Goal: Task Accomplishment & Management: Use online tool/utility

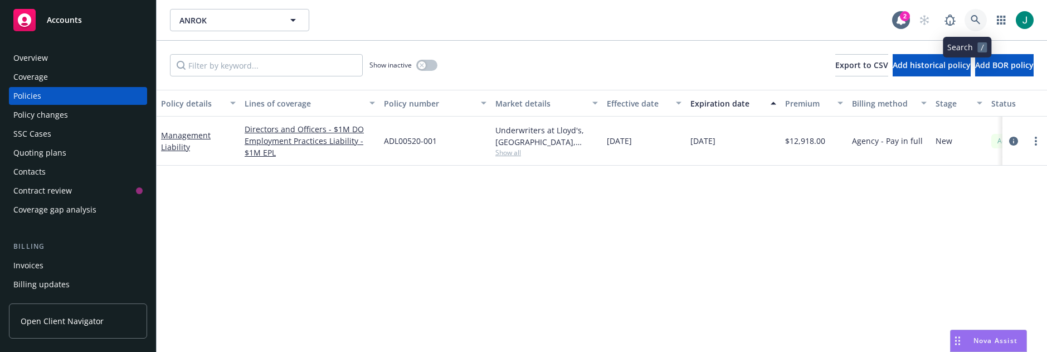
click at [972, 20] on icon at bounding box center [976, 20] width 10 height 10
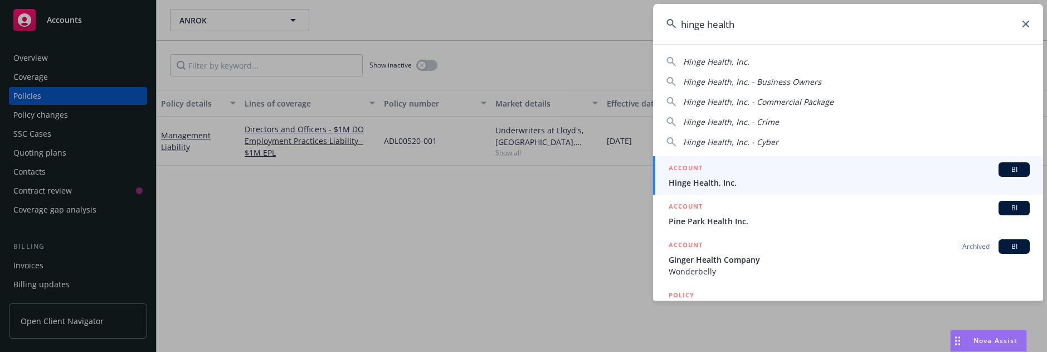
type input "hinge health"
click at [717, 176] on div "ACCOUNT BI" at bounding box center [849, 169] width 361 height 14
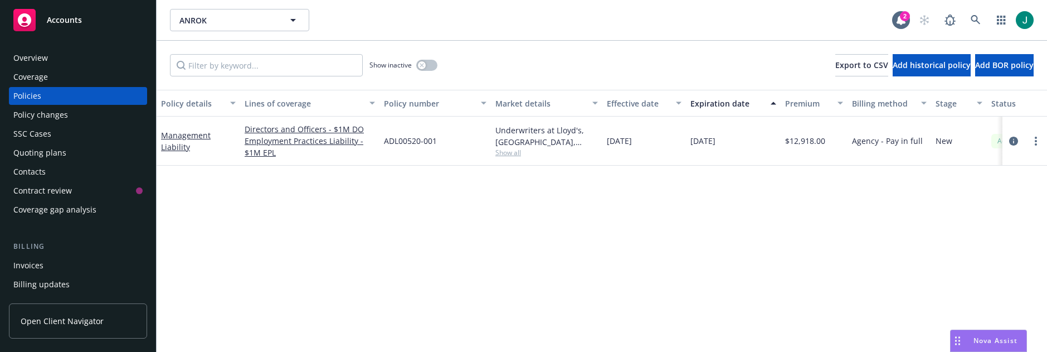
click at [980, 341] on span "Nova Assist" at bounding box center [996, 340] width 44 height 9
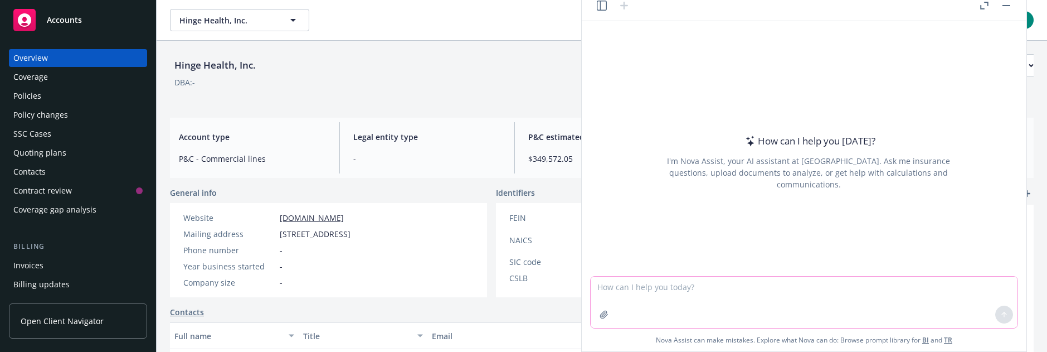
click at [641, 286] on textarea at bounding box center [804, 301] width 427 height 51
type textarea "What is Hinge Health's address"
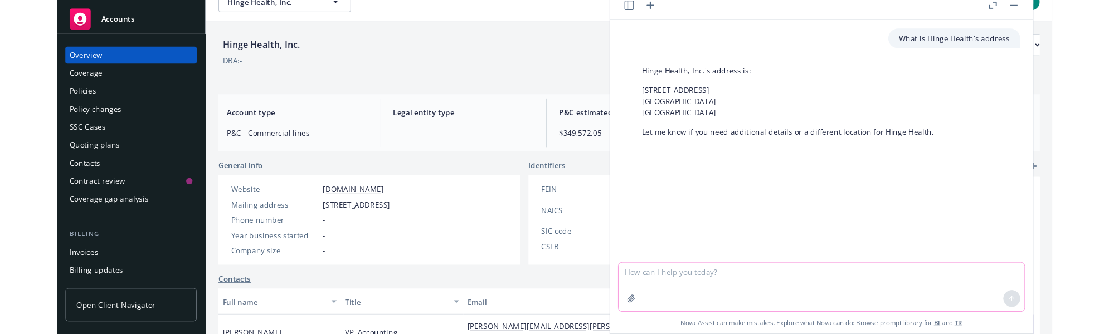
scroll to position [22, 0]
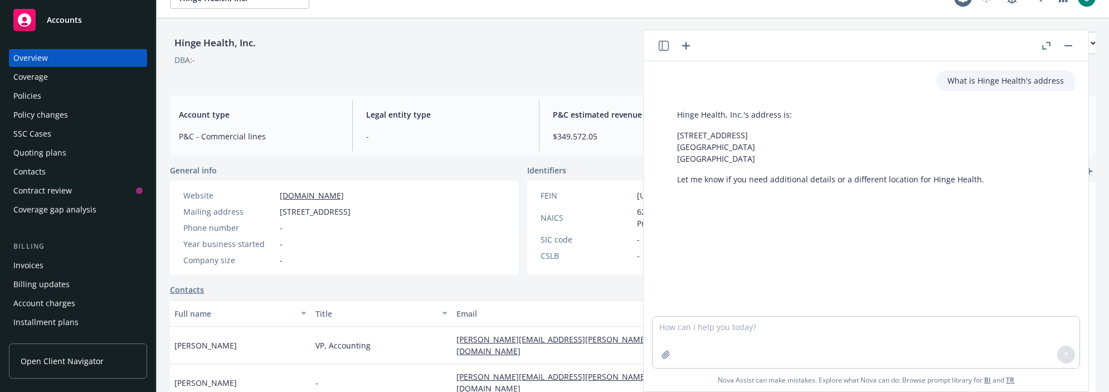
click at [236, 284] on div "Contacts" at bounding box center [522, 290] width 705 height 12
click at [757, 286] on div "What is Hinge Health's address Hinge Health, Inc.'s address is: 455 Market St.,…" at bounding box center [866, 188] width 436 height 255
click at [494, 55] on div "DBA: -" at bounding box center [633, 60] width 926 height 12
click at [1047, 45] on icon "button" at bounding box center [1068, 45] width 8 height 1
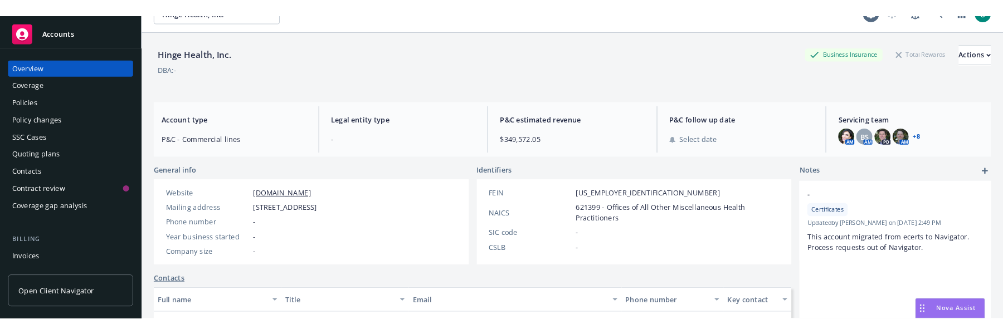
scroll to position [0, 0]
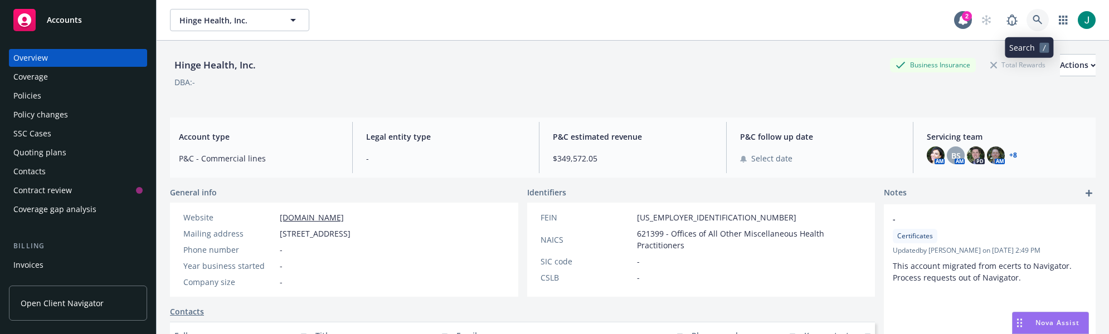
click at [1031, 14] on link at bounding box center [1038, 20] width 22 height 22
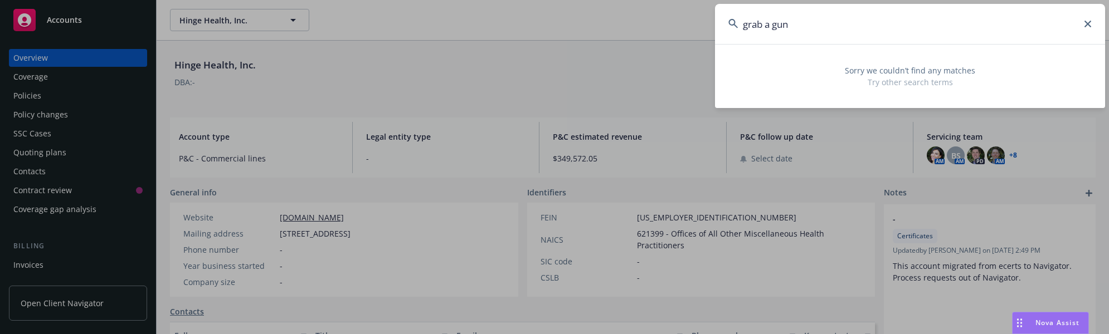
drag, startPoint x: 839, startPoint y: 32, endPoint x: 721, endPoint y: 31, distance: 118.2
click at [721, 31] on input "grab a gun" at bounding box center [910, 24] width 390 height 40
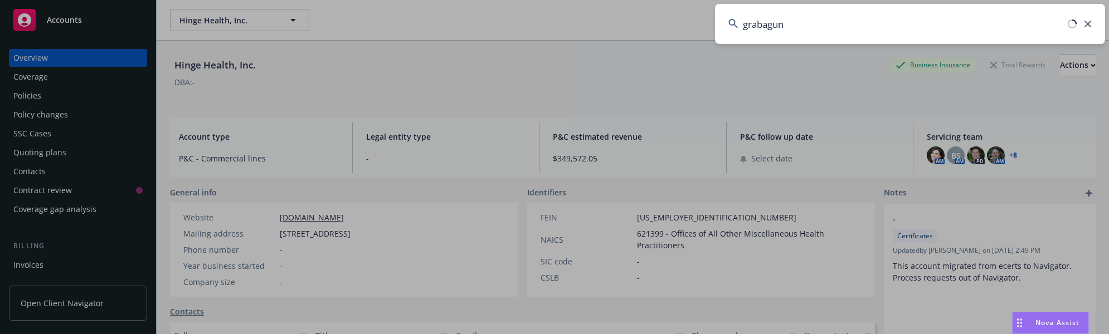
type input "grabagun"
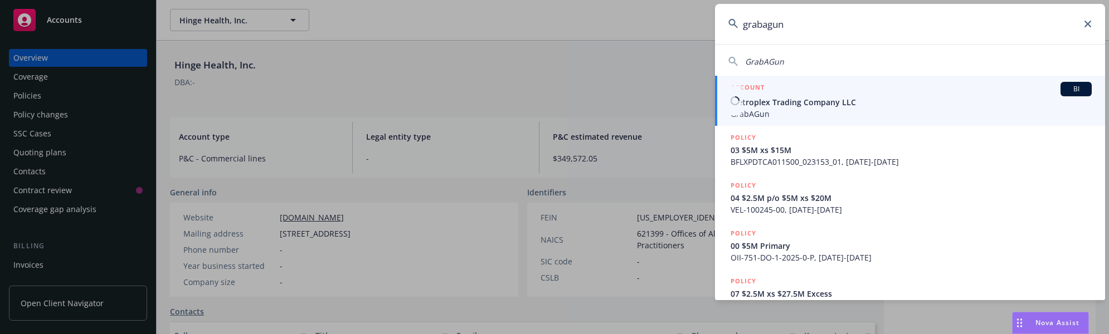
click at [839, 104] on span "Metroplex Trading Company LLC" at bounding box center [911, 102] width 361 height 12
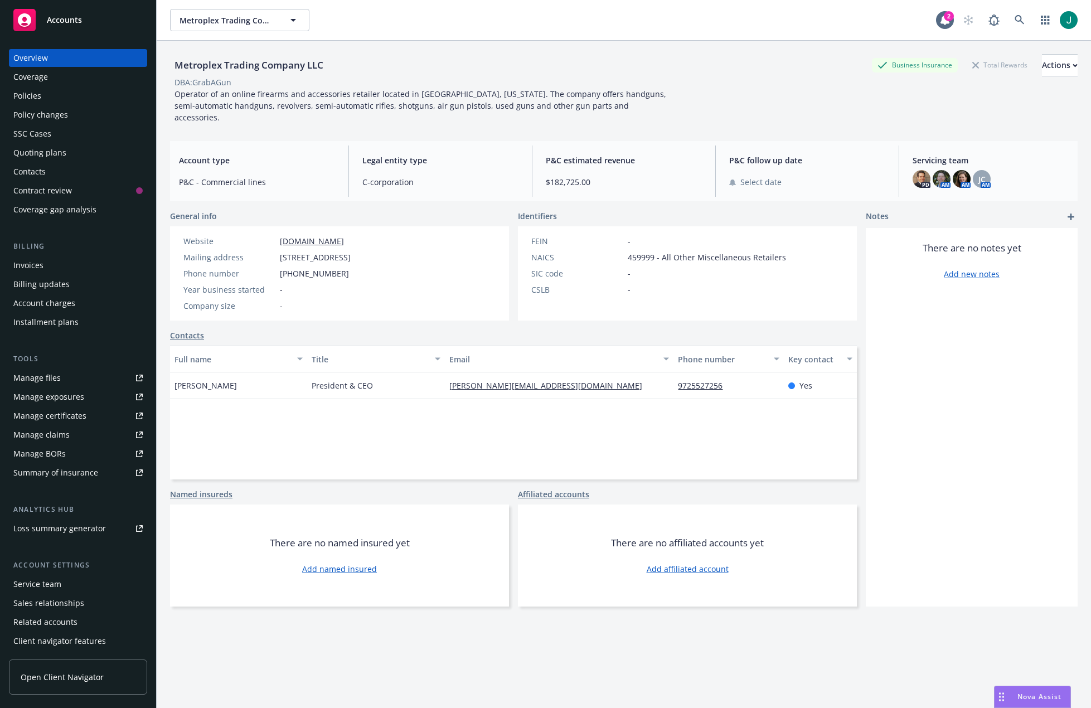
click at [36, 94] on div "Policies" at bounding box center [27, 96] width 28 height 18
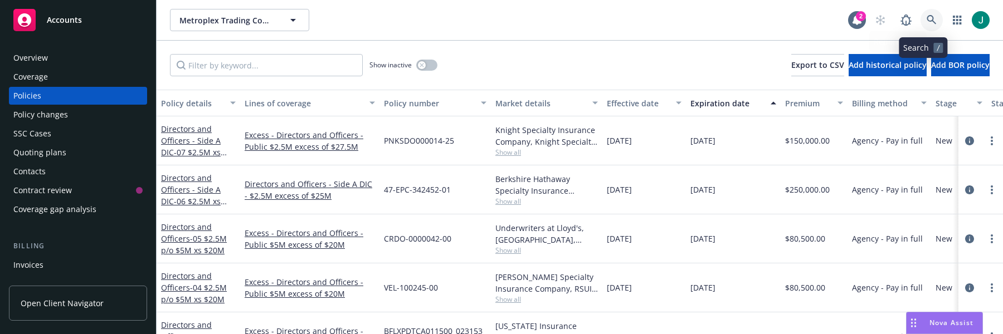
click at [927, 16] on icon at bounding box center [932, 20] width 10 height 10
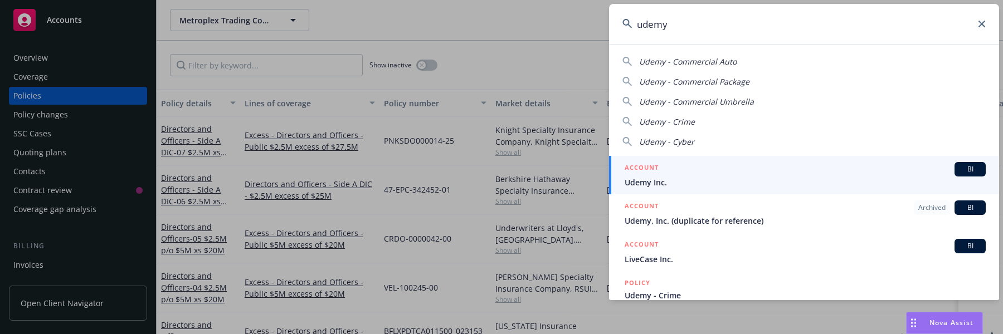
type input "udemy"
click at [689, 190] on link "ACCOUNT BI Udemy Inc." at bounding box center [804, 175] width 390 height 38
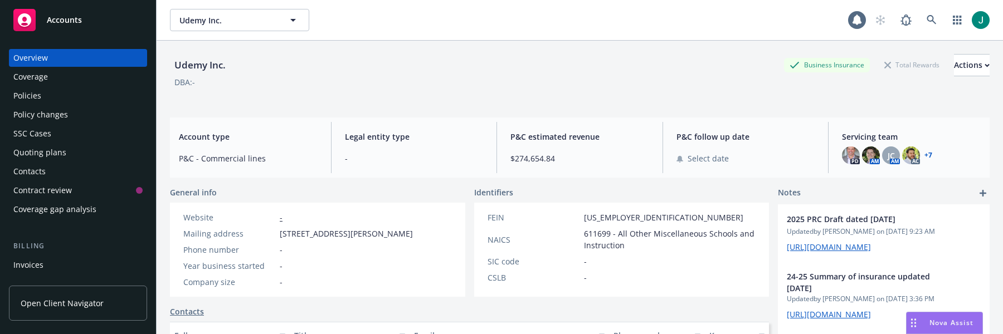
click at [31, 95] on div "Policies" at bounding box center [27, 96] width 28 height 18
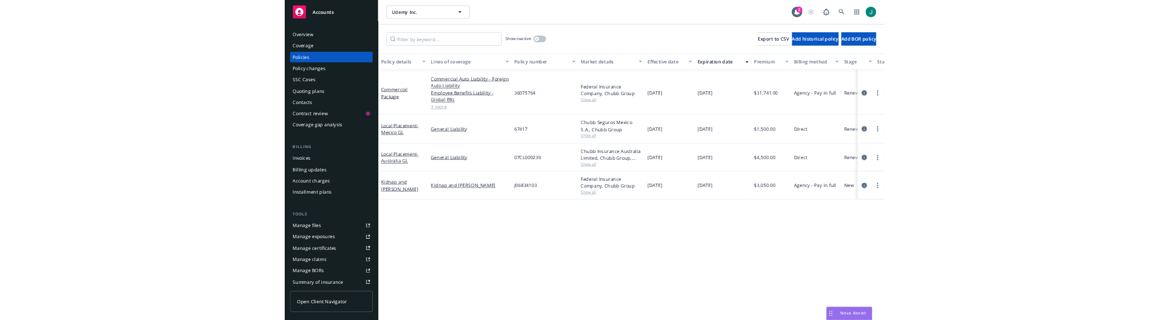
scroll to position [1659, 0]
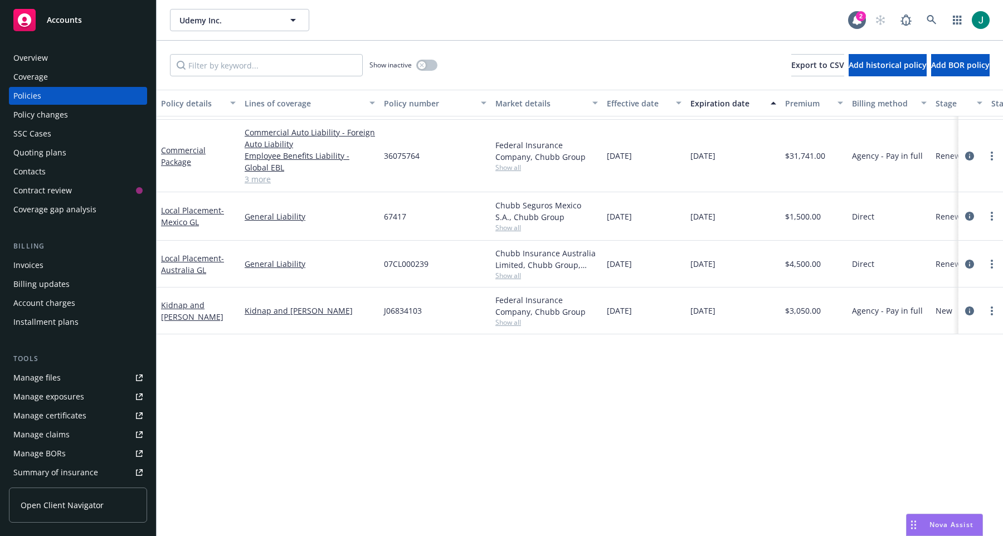
click at [29, 265] on div "Invoices" at bounding box center [28, 265] width 30 height 18
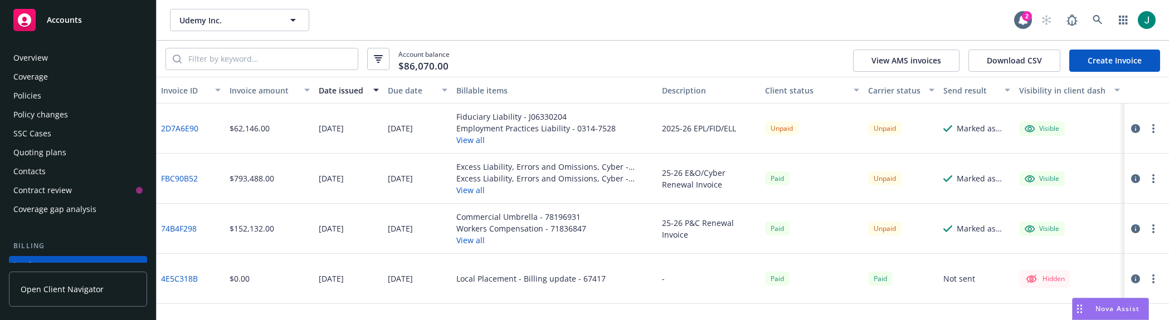
click at [837, 22] on div "Udemy Inc. Udemy Inc." at bounding box center [592, 20] width 844 height 22
click at [1047, 16] on link at bounding box center [1098, 20] width 22 height 22
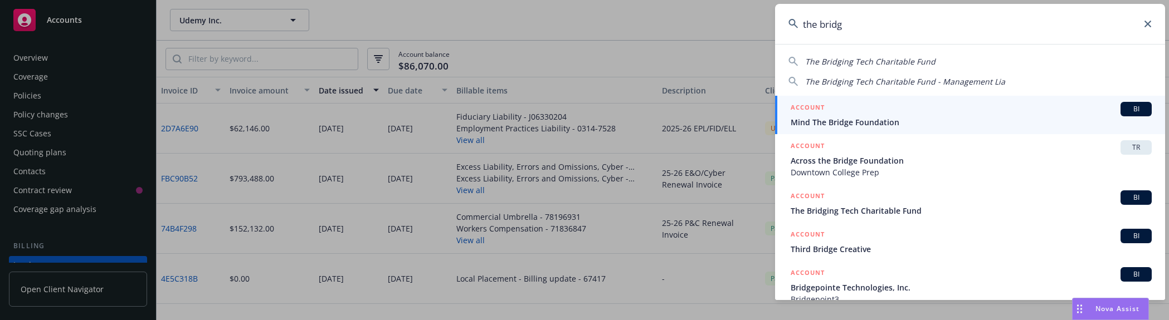
click at [852, 59] on span "The Bridging Tech Charitable Fund" at bounding box center [870, 61] width 130 height 11
type input "The Bridging Tech Charitable Fund"
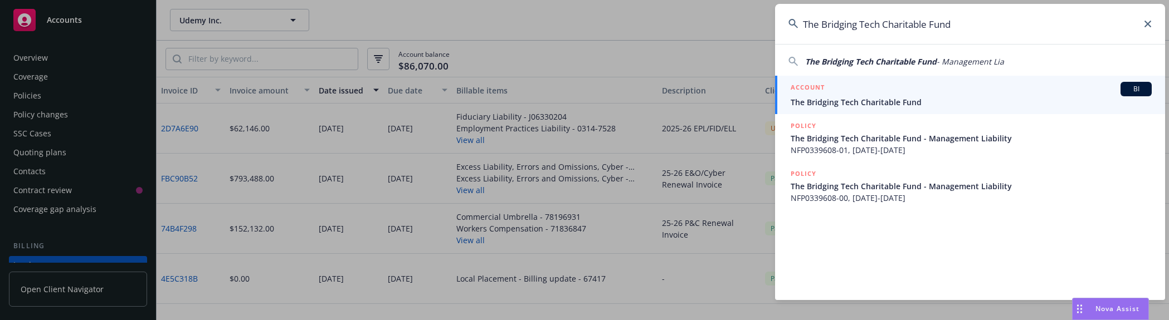
click at [847, 107] on span "The Bridging Tech Charitable Fund" at bounding box center [971, 102] width 361 height 12
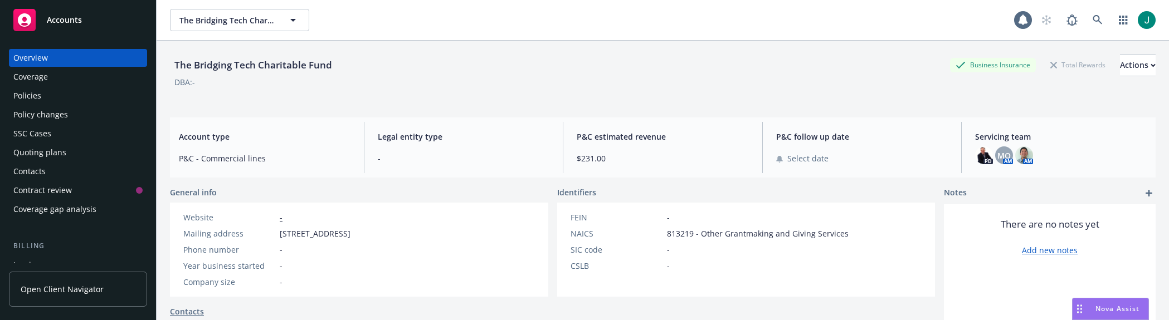
click at [38, 94] on div "Policies" at bounding box center [27, 96] width 28 height 18
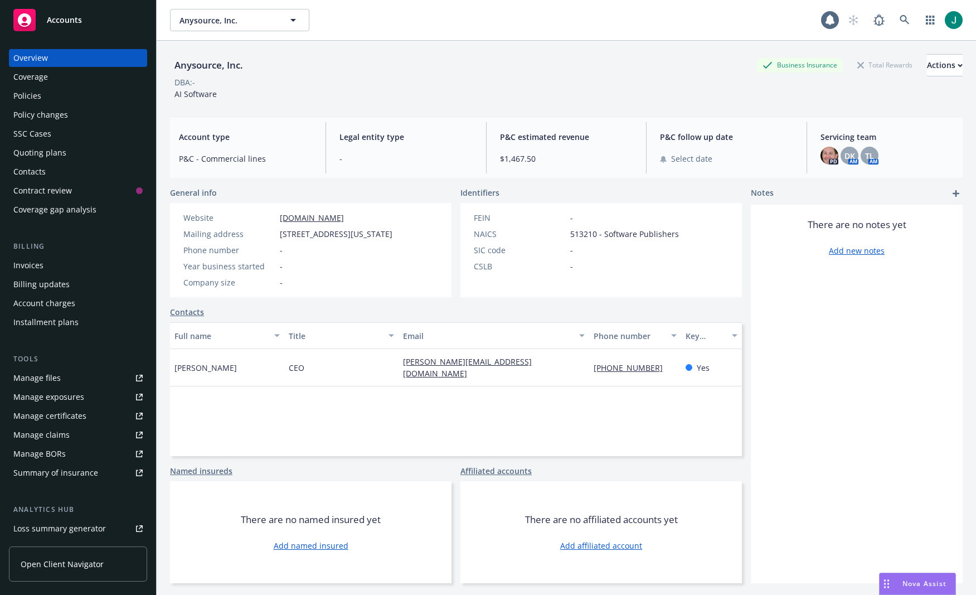
click at [23, 94] on div "Policies" at bounding box center [27, 96] width 28 height 18
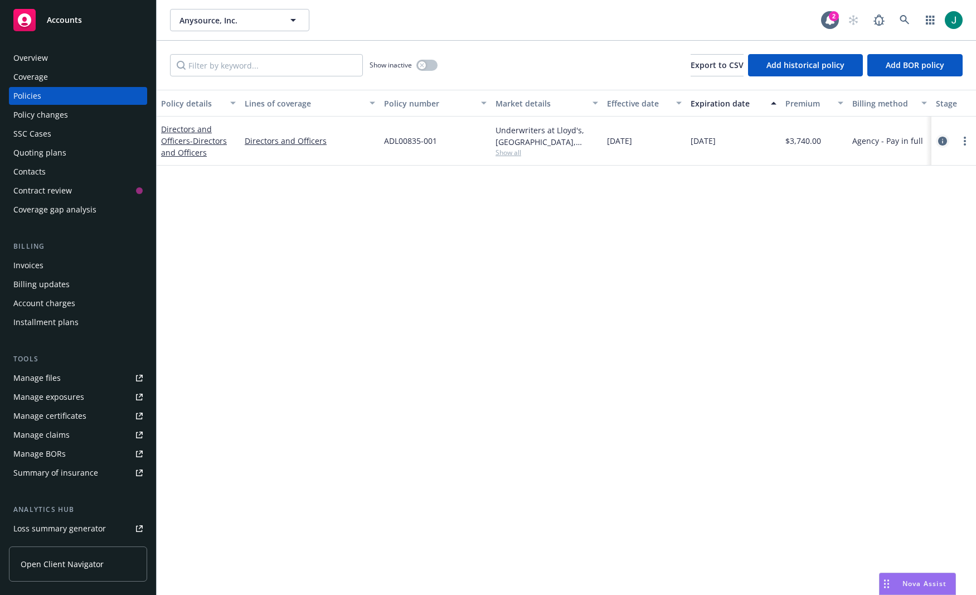
click at [942, 142] on icon "circleInformation" at bounding box center [942, 141] width 9 height 9
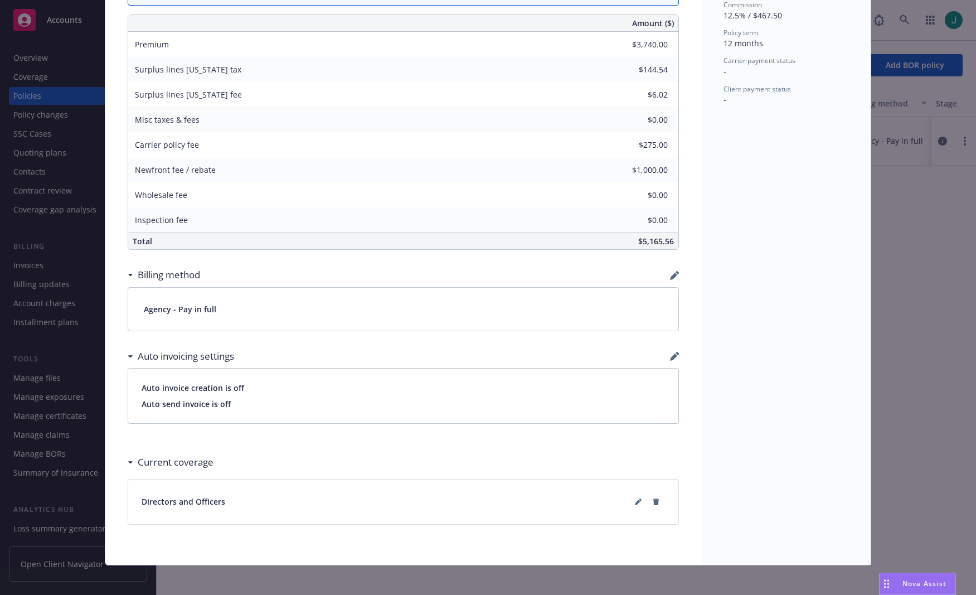
scroll to position [563, 0]
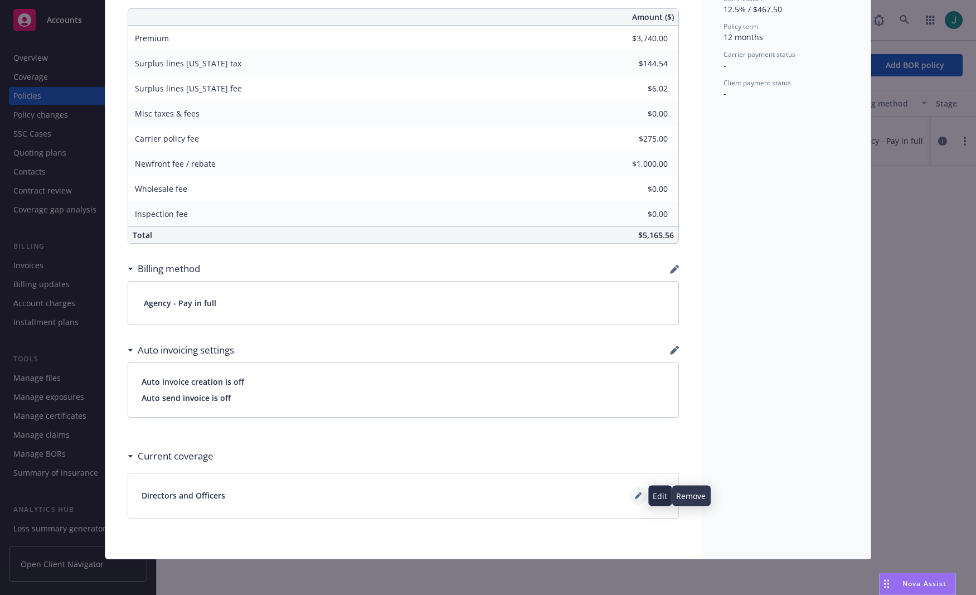
click at [635, 498] on icon at bounding box center [638, 495] width 7 height 7
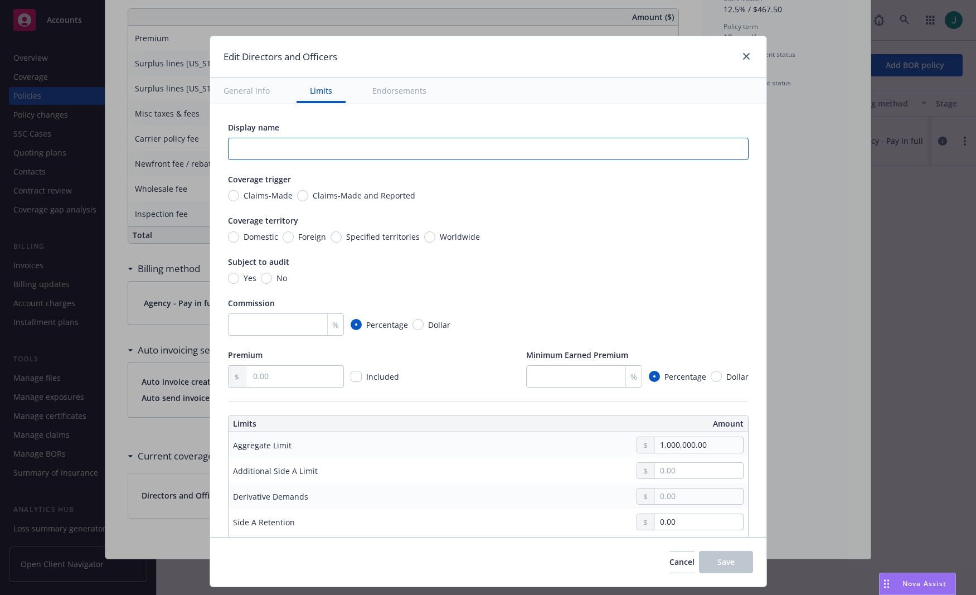
click at [269, 152] on input "text" at bounding box center [488, 149] width 521 height 22
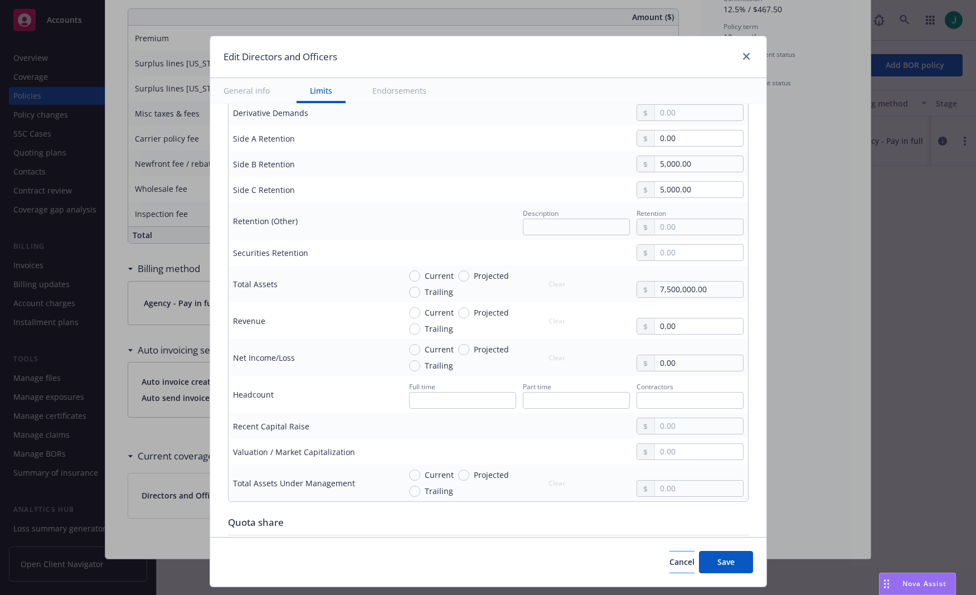
scroll to position [390, 0]
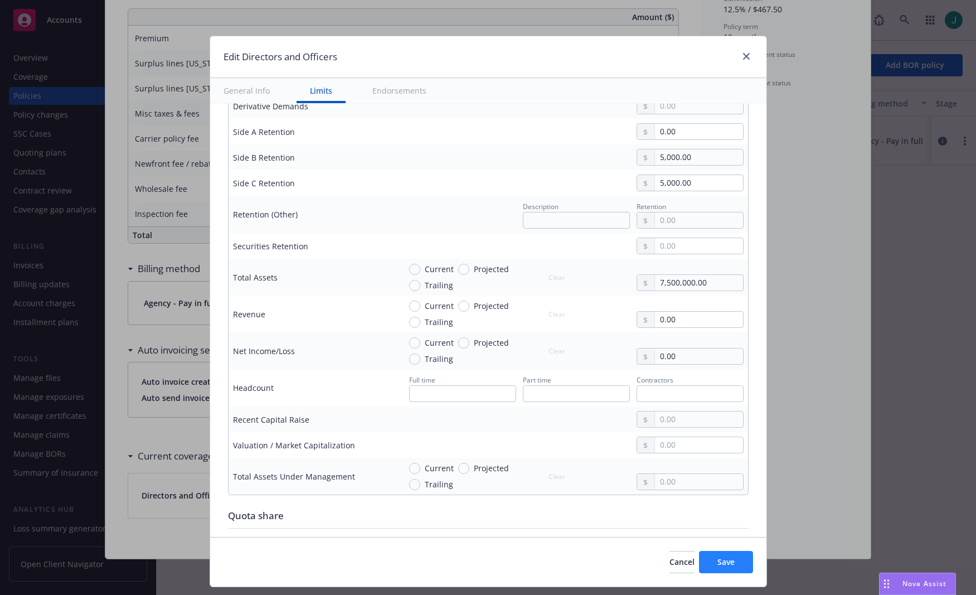
type input "$1M"
click at [723, 568] on button "Save" at bounding box center [726, 562] width 54 height 22
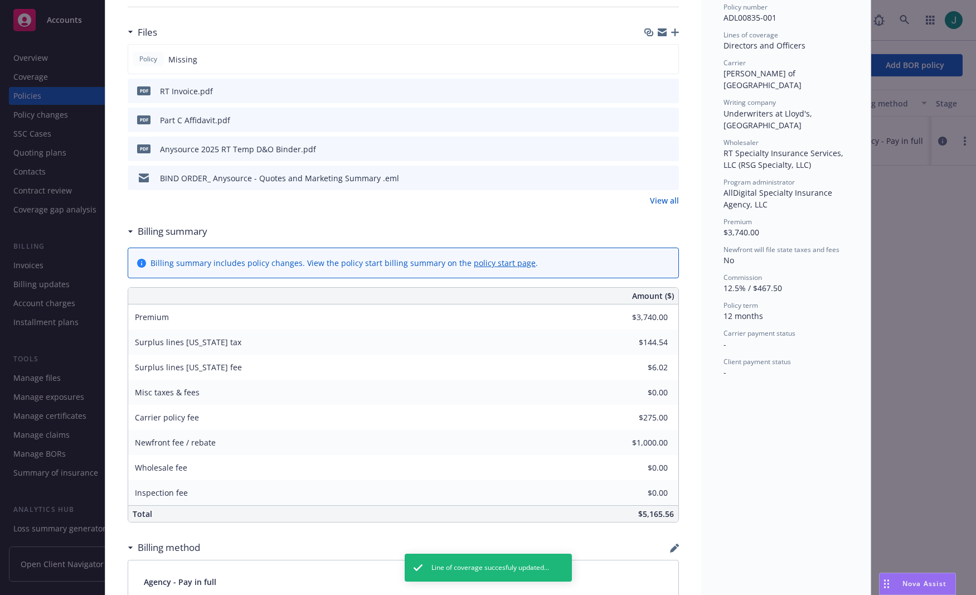
scroll to position [0, 0]
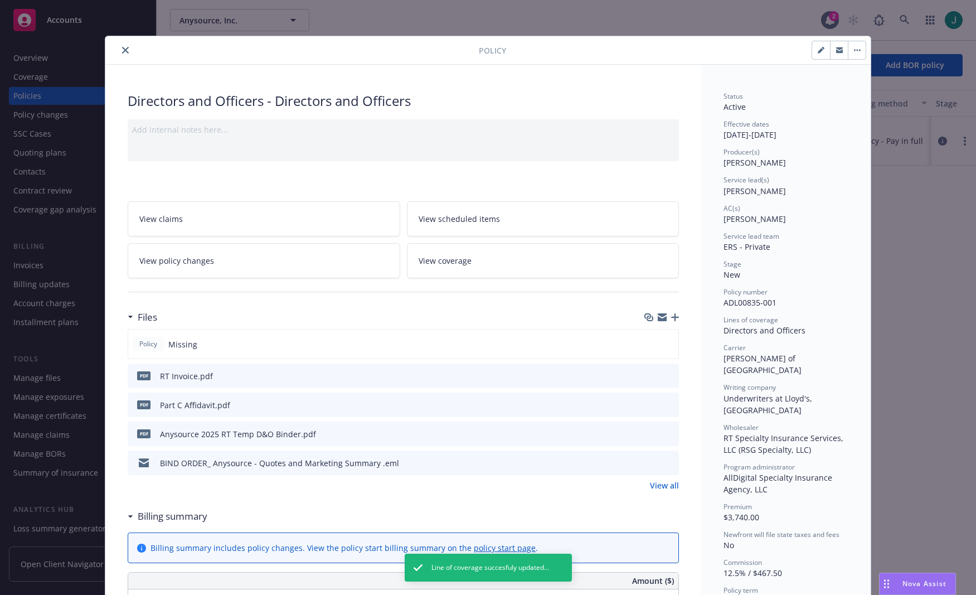
click at [821, 53] on button "button" at bounding box center [821, 50] width 18 height 18
select select "NEW"
select select "12"
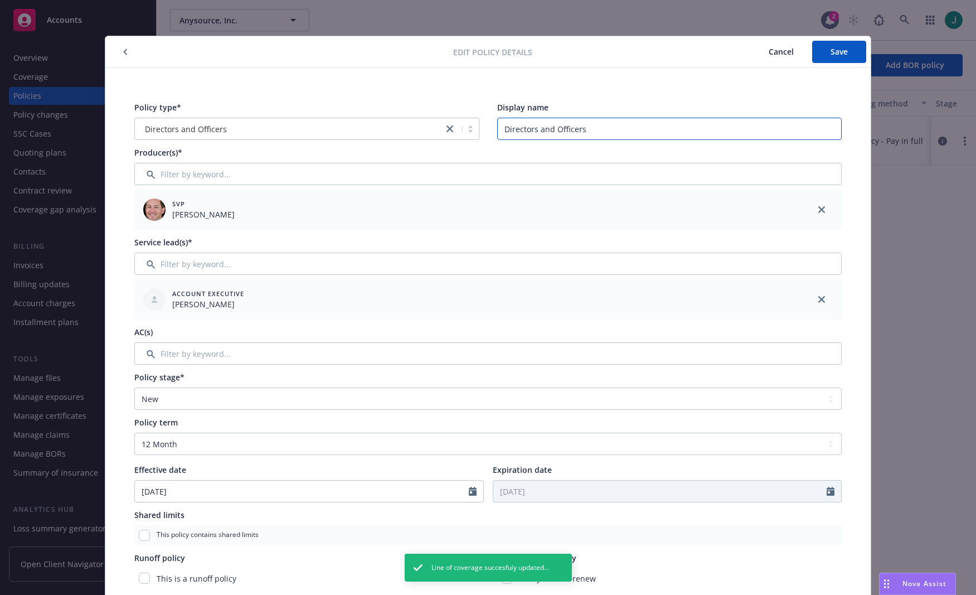
drag, startPoint x: 595, startPoint y: 127, endPoint x: 483, endPoint y: 125, distance: 112.0
click at [483, 125] on div "Policy type* Directors and Officers Display name Directors and Officers" at bounding box center [487, 120] width 707 height 38
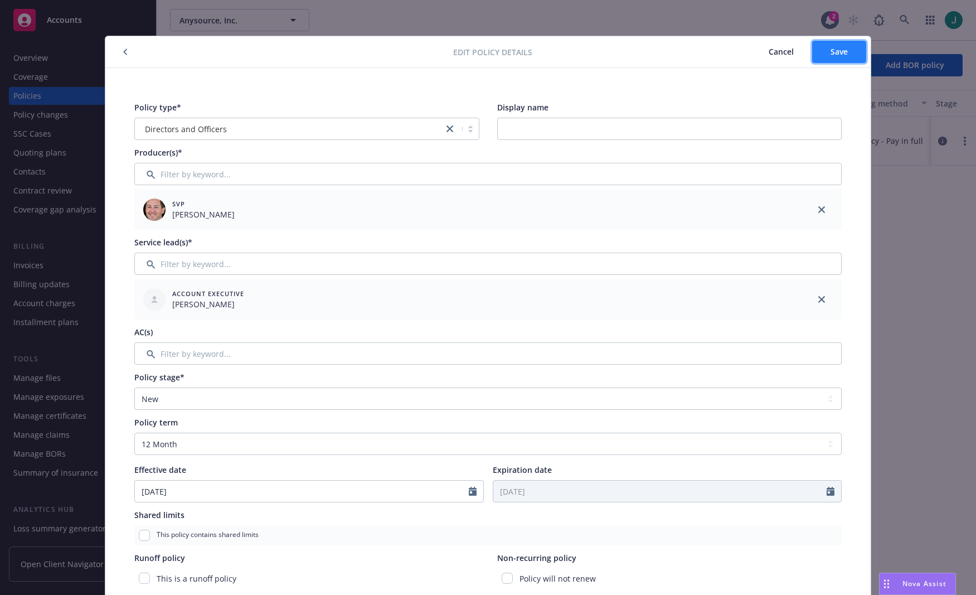
click at [843, 47] on span "Save" at bounding box center [838, 51] width 17 height 11
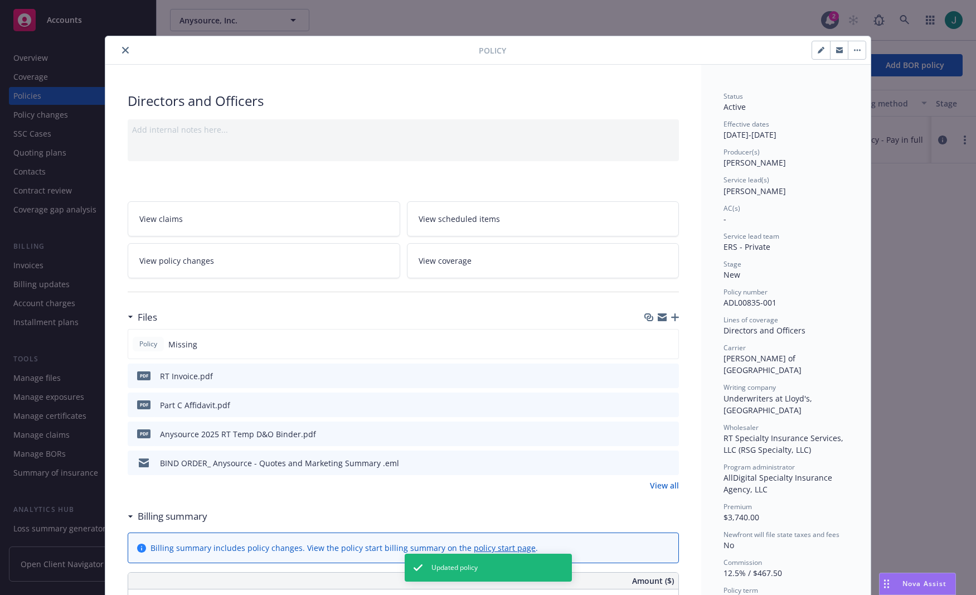
click at [122, 52] on icon "close" at bounding box center [125, 50] width 7 height 7
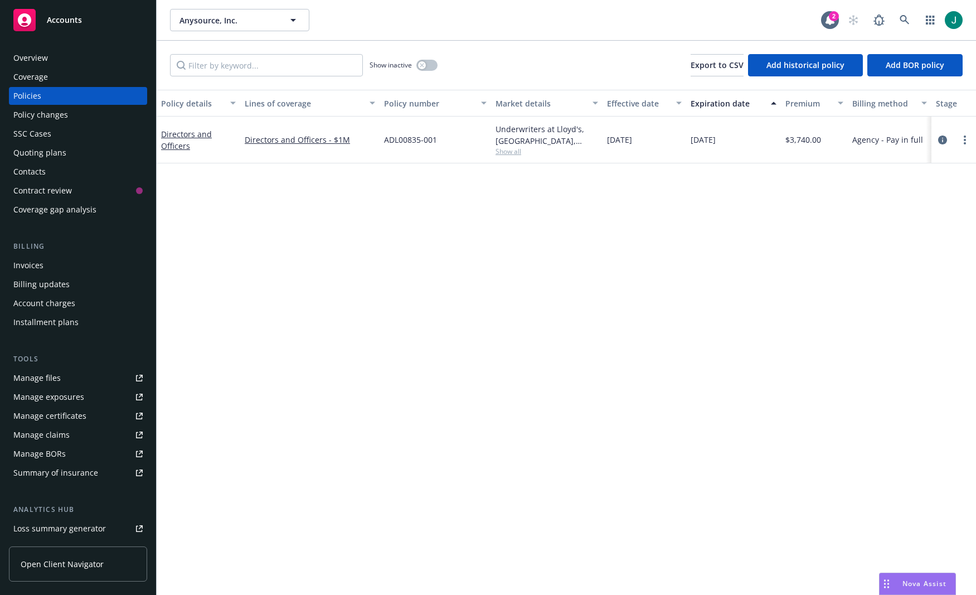
click at [44, 264] on div "Invoices" at bounding box center [77, 265] width 129 height 18
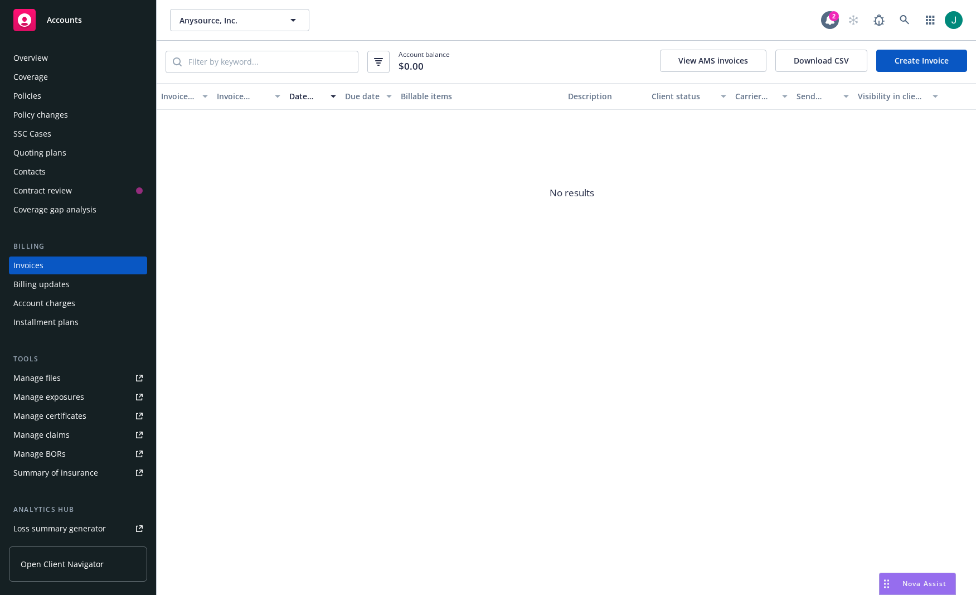
click at [931, 62] on link "Create Invoice" at bounding box center [921, 61] width 91 height 22
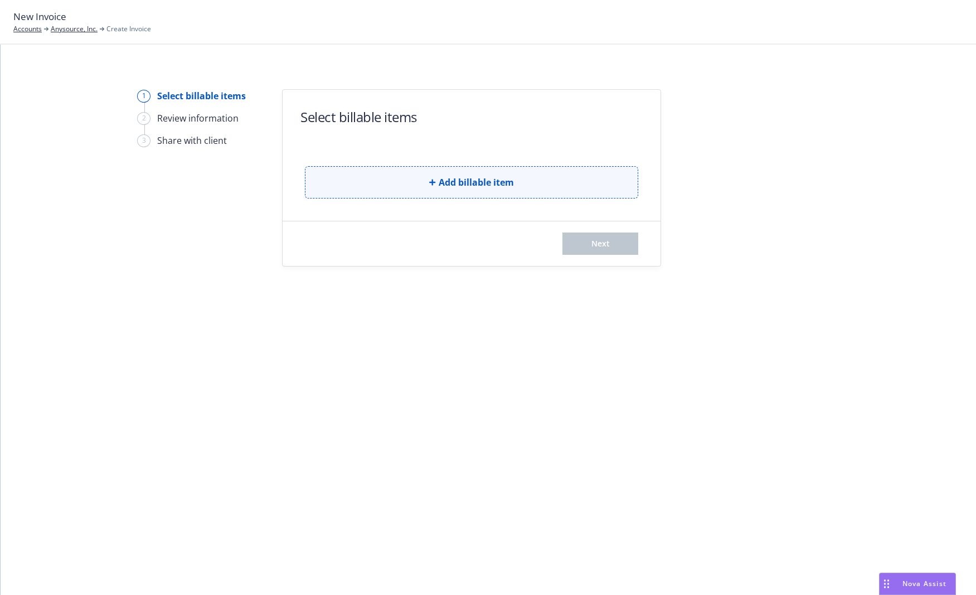
click at [469, 185] on span "Add billable item" at bounding box center [476, 182] width 75 height 13
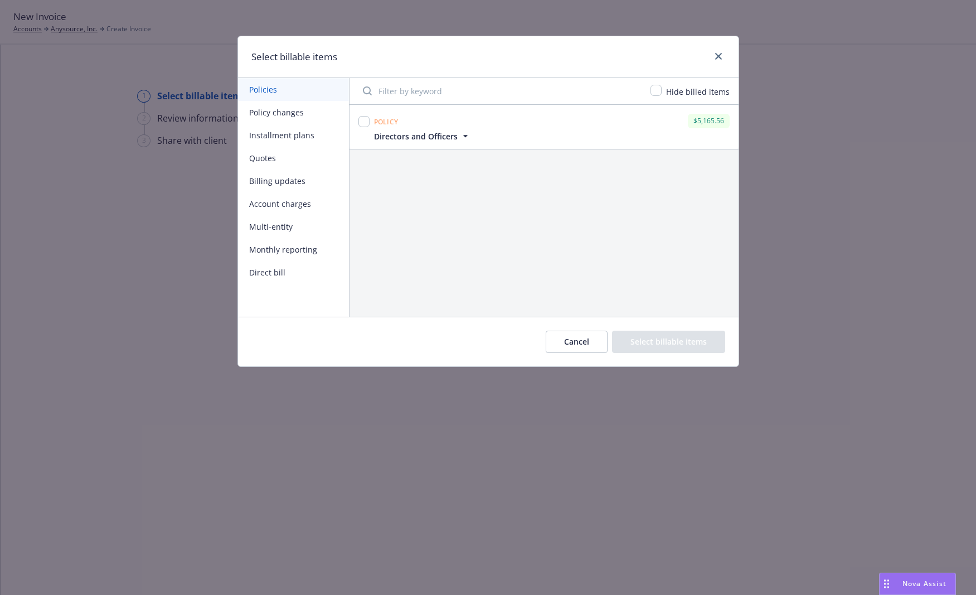
click at [358, 126] on div at bounding box center [363, 122] width 11 height 16
click at [362, 119] on input "checkbox" at bounding box center [363, 121] width 11 height 11
checkbox input "true"
click at [651, 340] on button "Select billable items" at bounding box center [668, 341] width 113 height 22
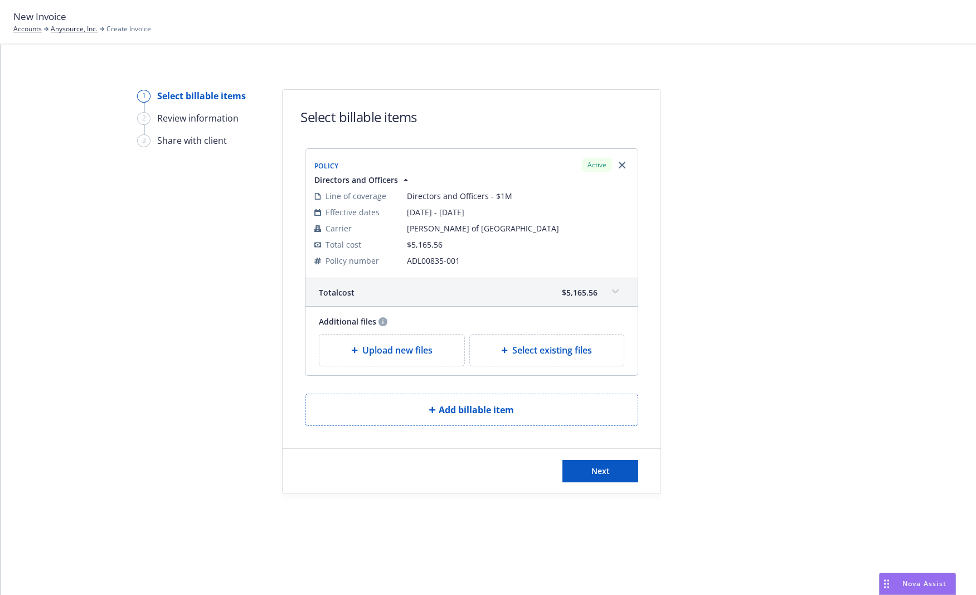
click at [554, 349] on span "Select existing files" at bounding box center [552, 349] width 80 height 13
select select "Invoice - Third Party"
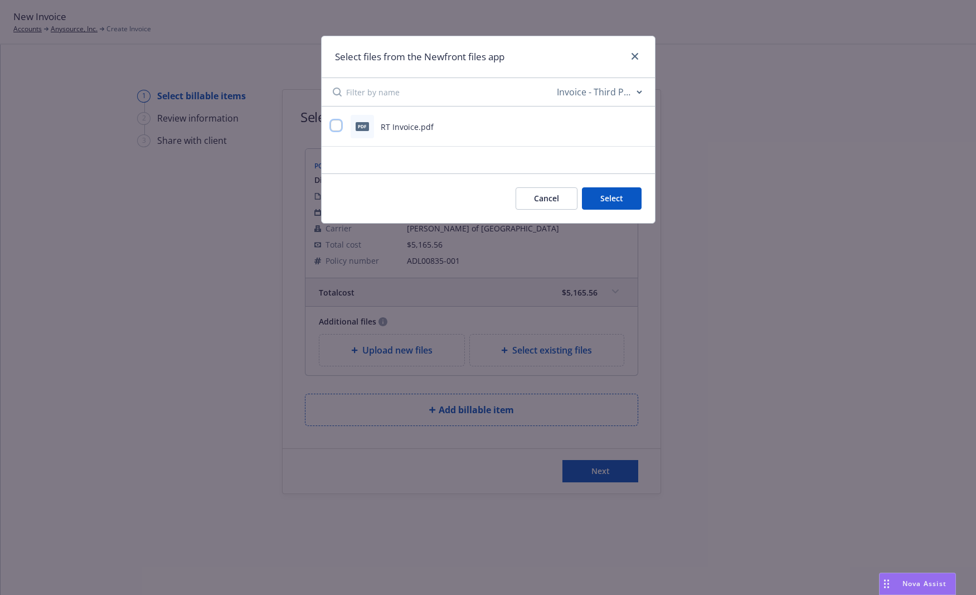
click at [341, 125] on input "checkbox" at bounding box center [335, 125] width 11 height 11
checkbox input "true"
click at [612, 198] on button "Select 1 file" at bounding box center [601, 198] width 80 height 22
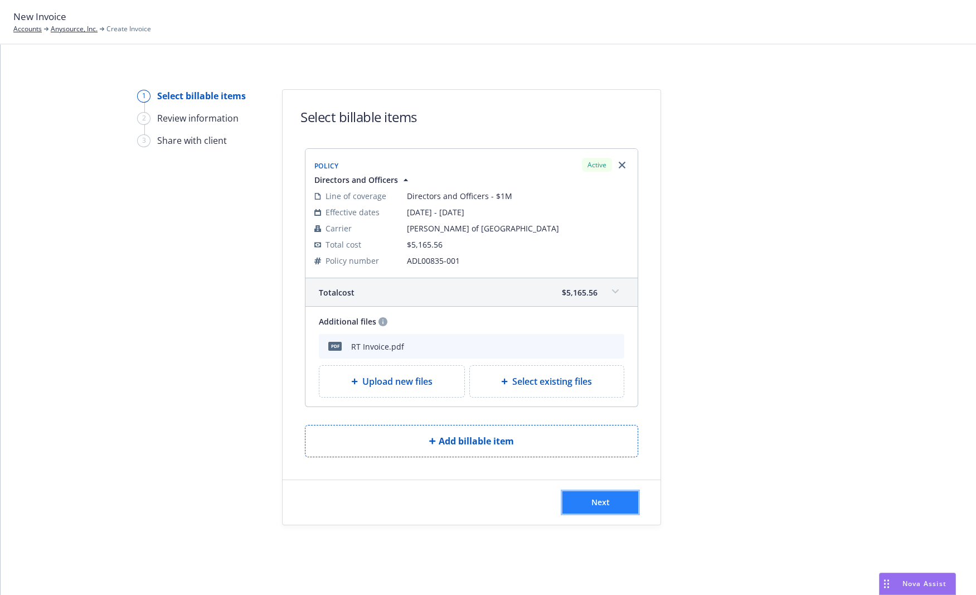
click at [598, 503] on span "Next" at bounding box center [600, 502] width 18 height 11
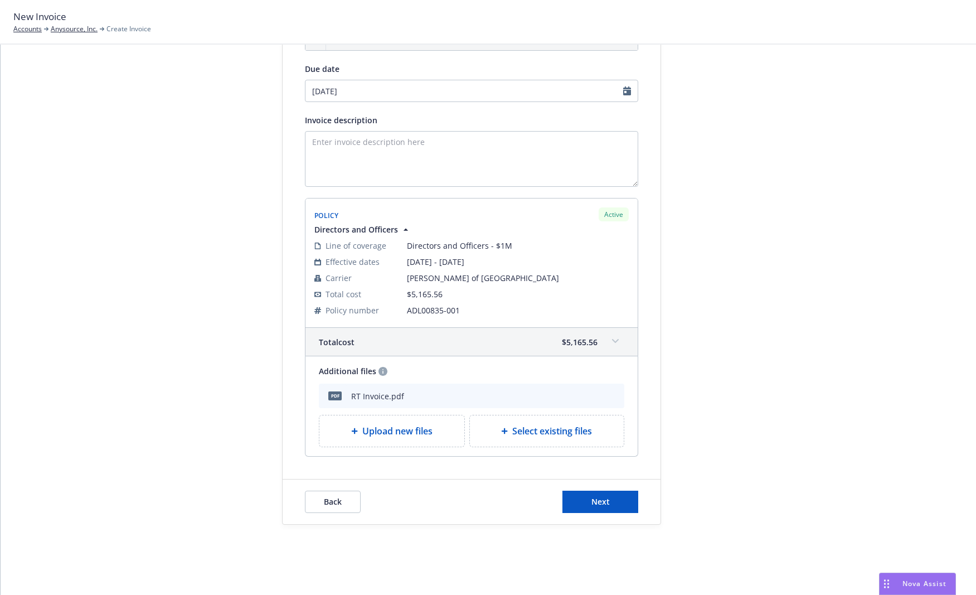
scroll to position [139, 0]
select select "August"
select select "2025"
click at [325, 86] on input "08/28/2025" at bounding box center [471, 90] width 333 height 22
click at [437, 84] on input "08/24/2025" at bounding box center [471, 90] width 333 height 22
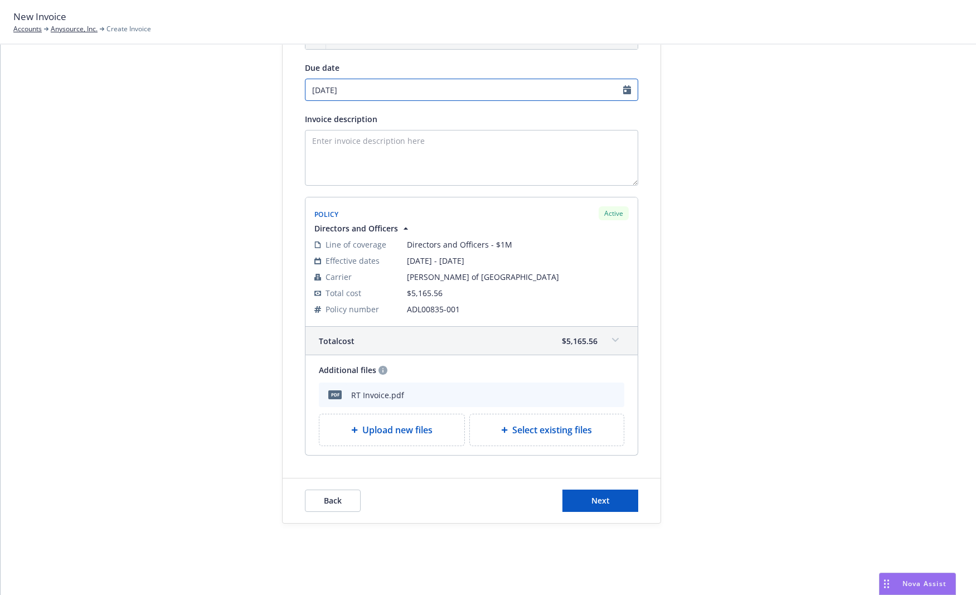
click at [325, 90] on input "08/24/2025" at bounding box center [471, 90] width 333 height 22
type input "08/28/2025"
click at [460, 139] on textarea "Invoice description" at bounding box center [471, 158] width 333 height 56
drag, startPoint x: 602, startPoint y: 500, endPoint x: 604, endPoint y: 505, distance: 5.8
click at [604, 505] on span "Next" at bounding box center [600, 500] width 18 height 11
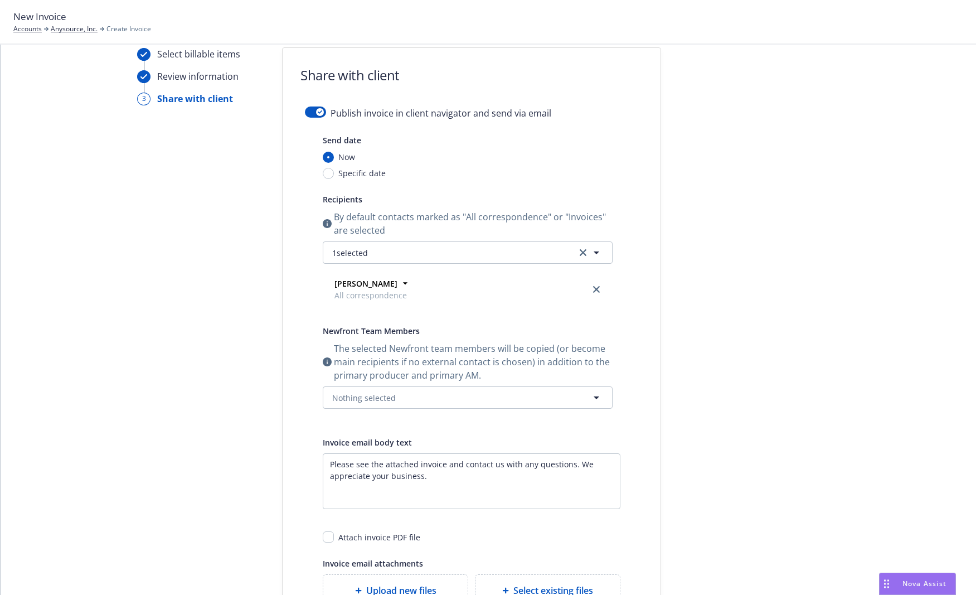
scroll to position [0, 0]
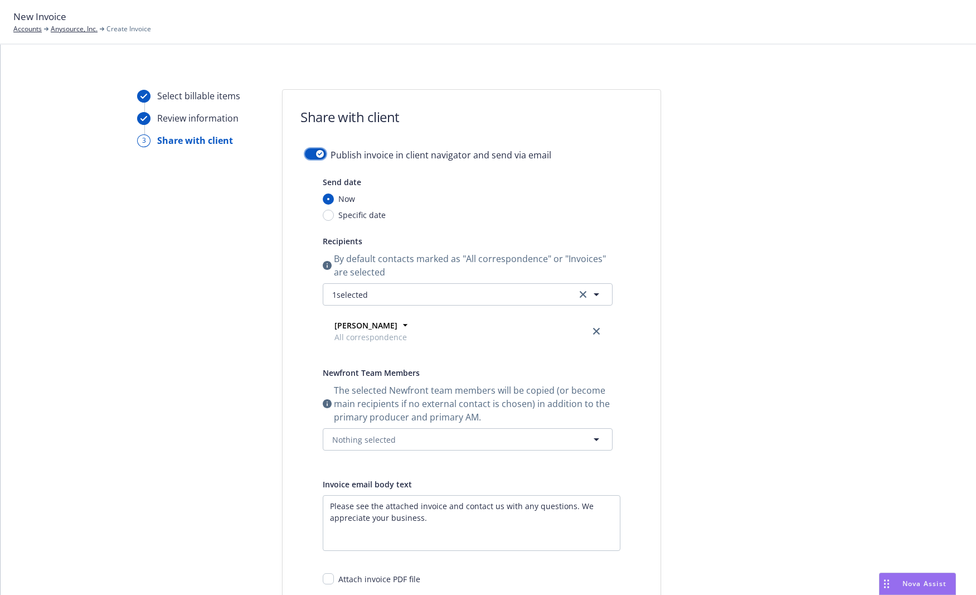
click at [318, 150] on button "button" at bounding box center [315, 153] width 21 height 11
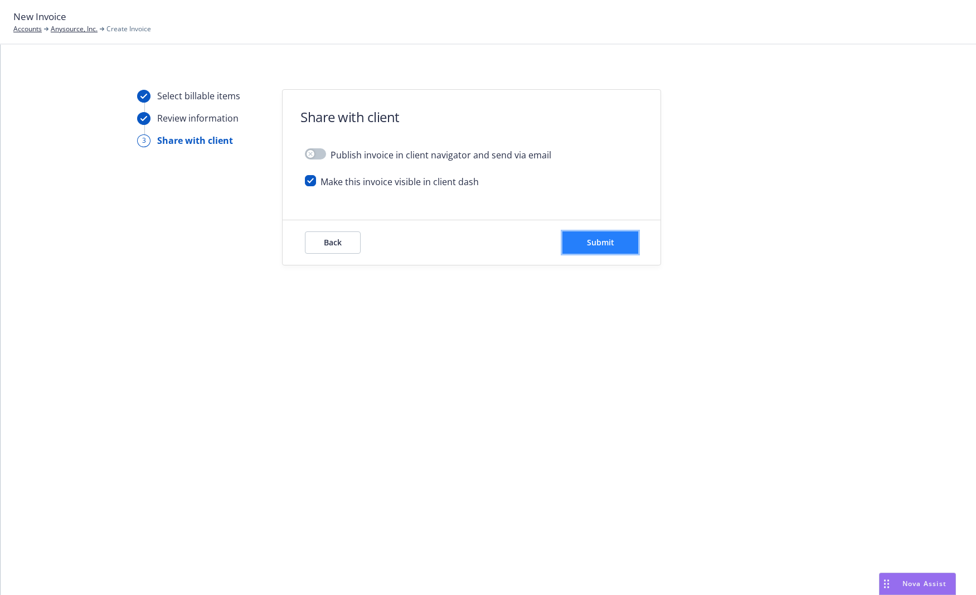
click at [600, 241] on span "Submit" at bounding box center [600, 242] width 27 height 11
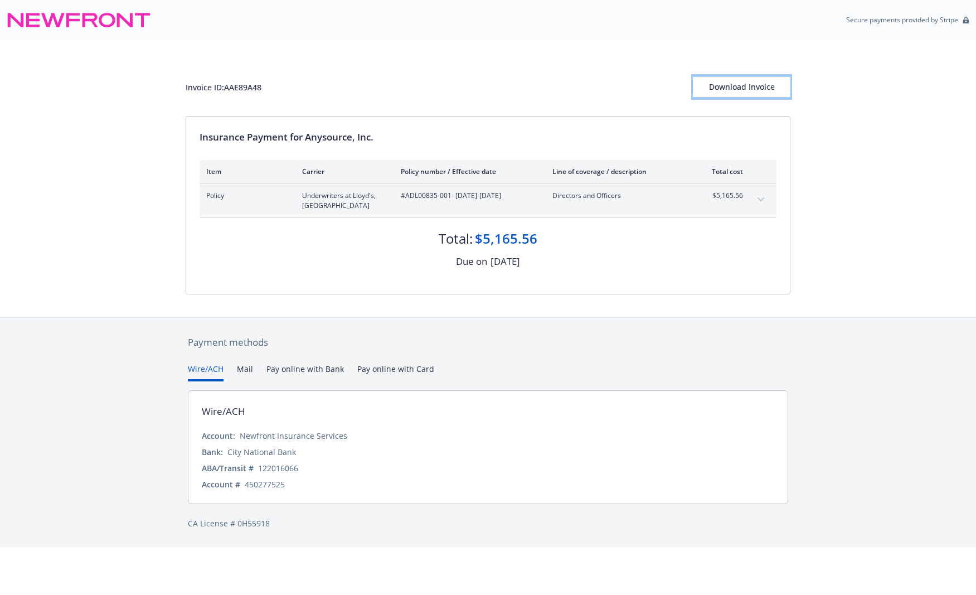
click at [759, 90] on div "Download Invoice" at bounding box center [742, 86] width 98 height 21
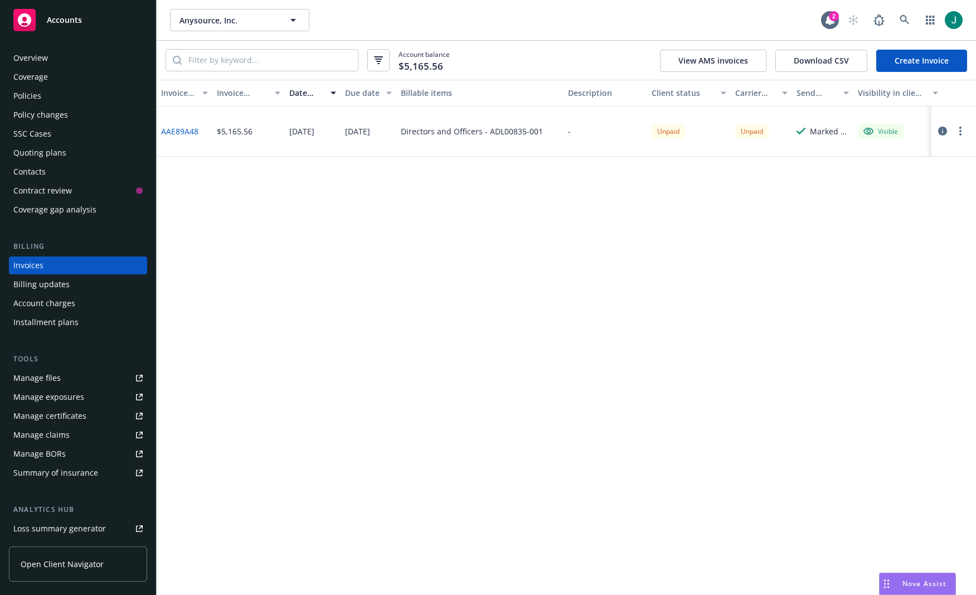
click at [186, 130] on link "AAE89A48" at bounding box center [179, 131] width 37 height 12
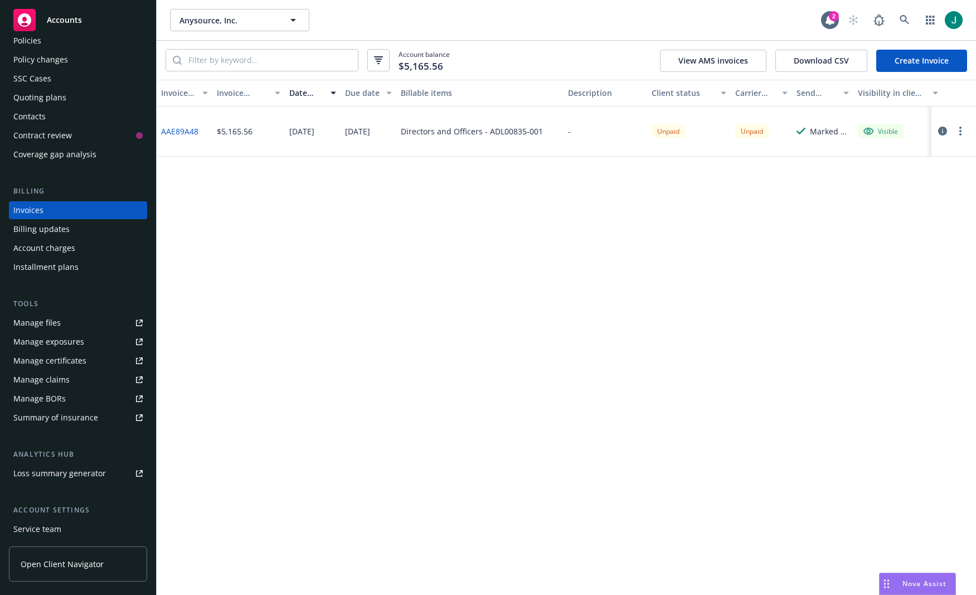
scroll to position [132, 0]
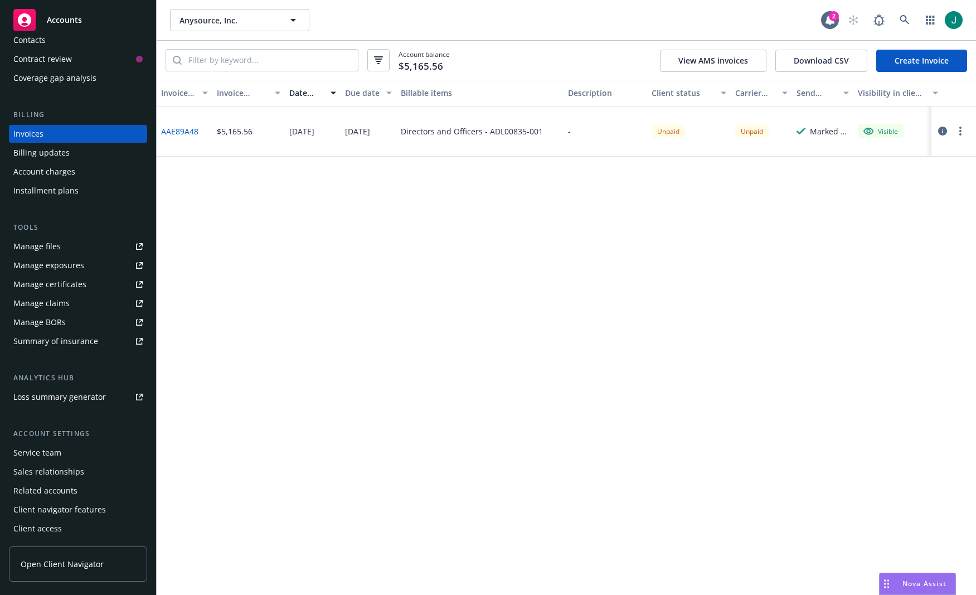
click at [56, 448] on div "Service team" at bounding box center [37, 453] width 48 height 18
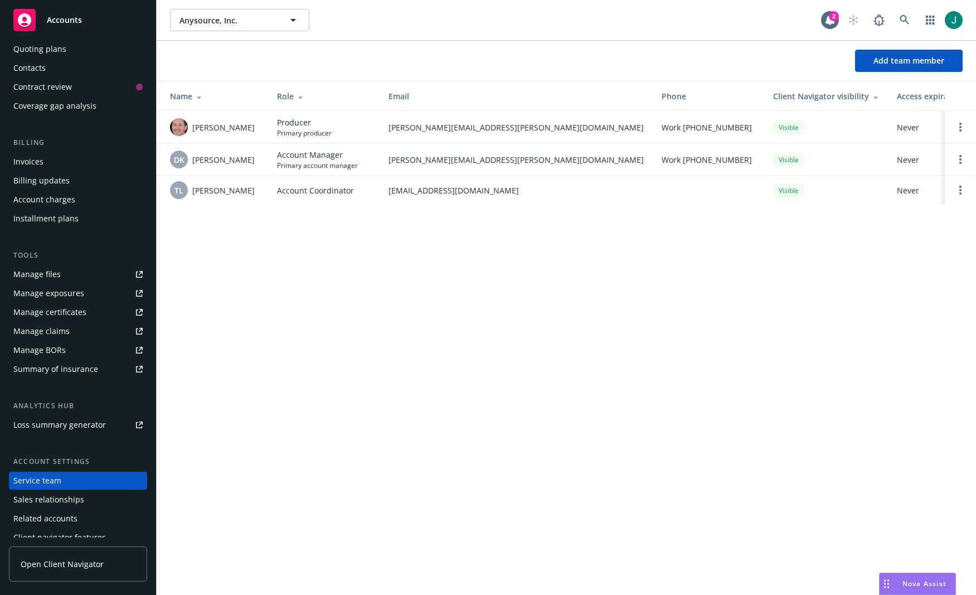
scroll to position [132, 0]
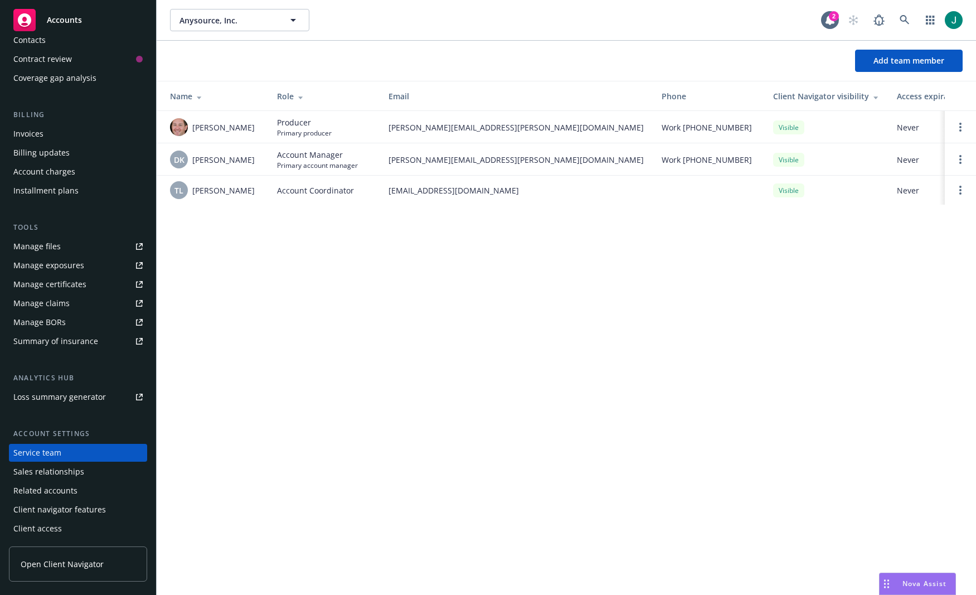
click at [66, 563] on span "Open Client Navigator" at bounding box center [62, 564] width 83 height 12
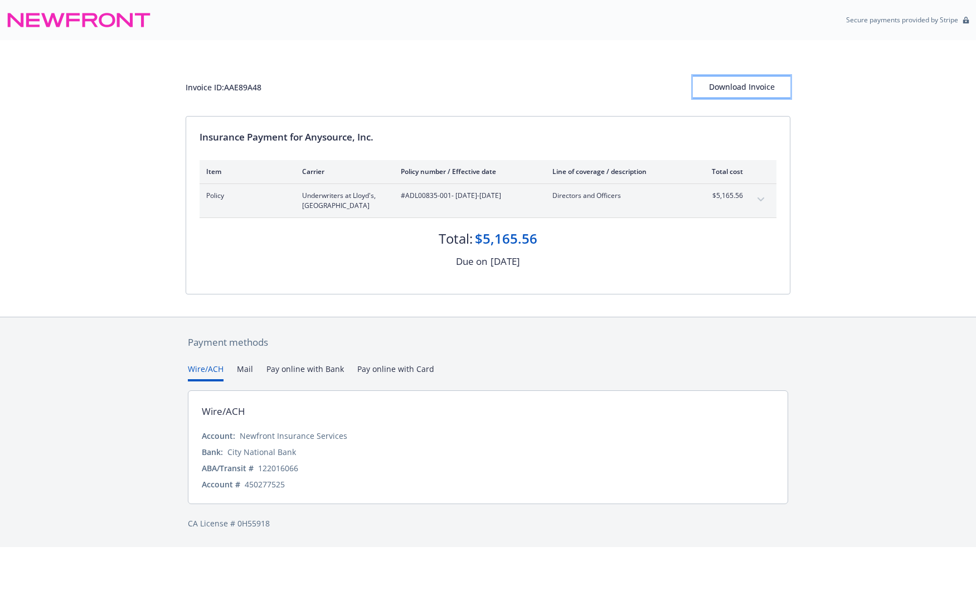
click at [751, 85] on div "Download Invoice" at bounding box center [742, 86] width 98 height 21
click at [727, 30] on div "Secure payments provided by Stripe" at bounding box center [488, 20] width 962 height 27
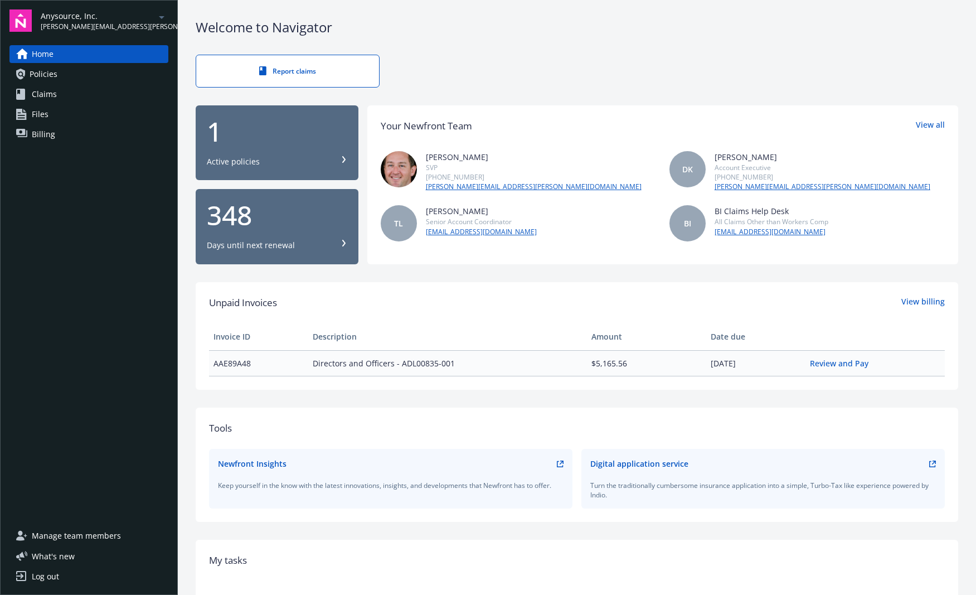
click at [38, 77] on span "Policies" at bounding box center [44, 74] width 28 height 18
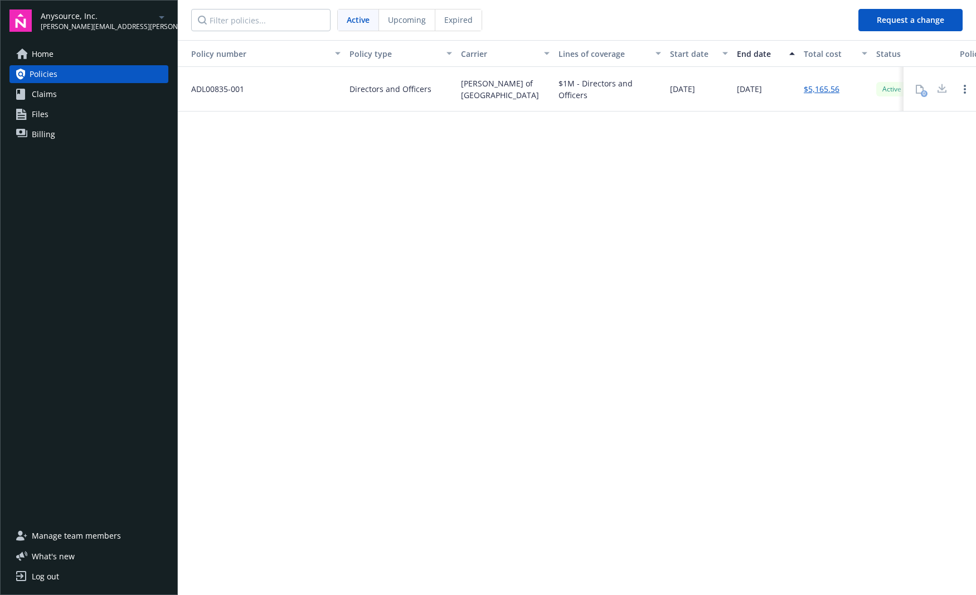
click at [54, 91] on span "Claims" at bounding box center [44, 94] width 25 height 18
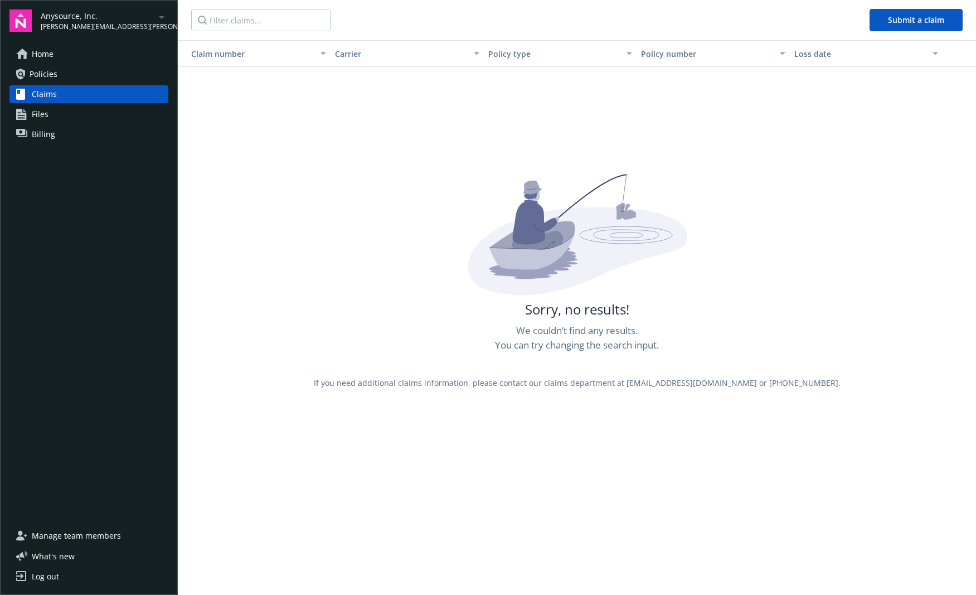
click at [51, 113] on link "Files" at bounding box center [88, 114] width 159 height 18
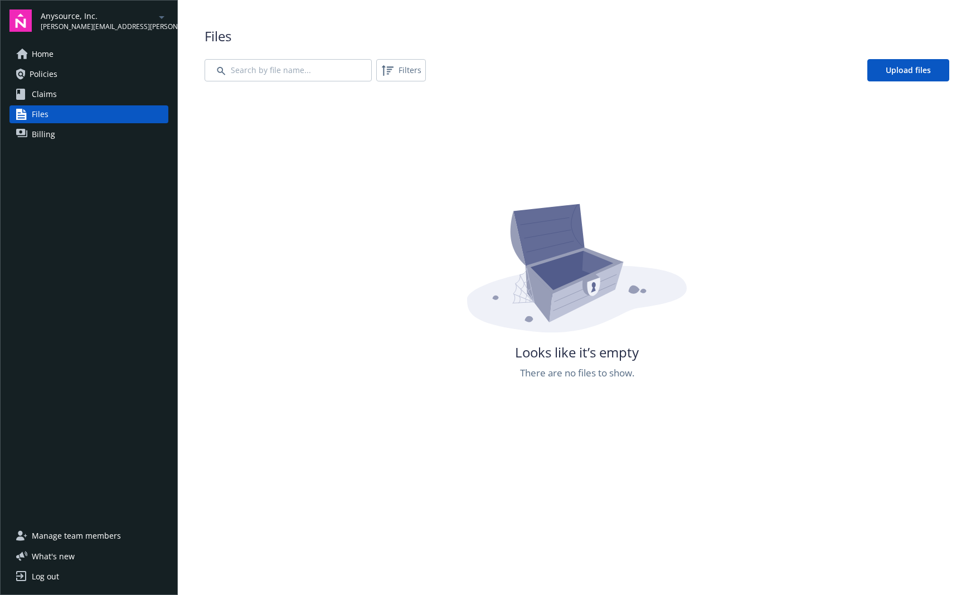
click at [47, 131] on span "Billing" at bounding box center [43, 134] width 23 height 18
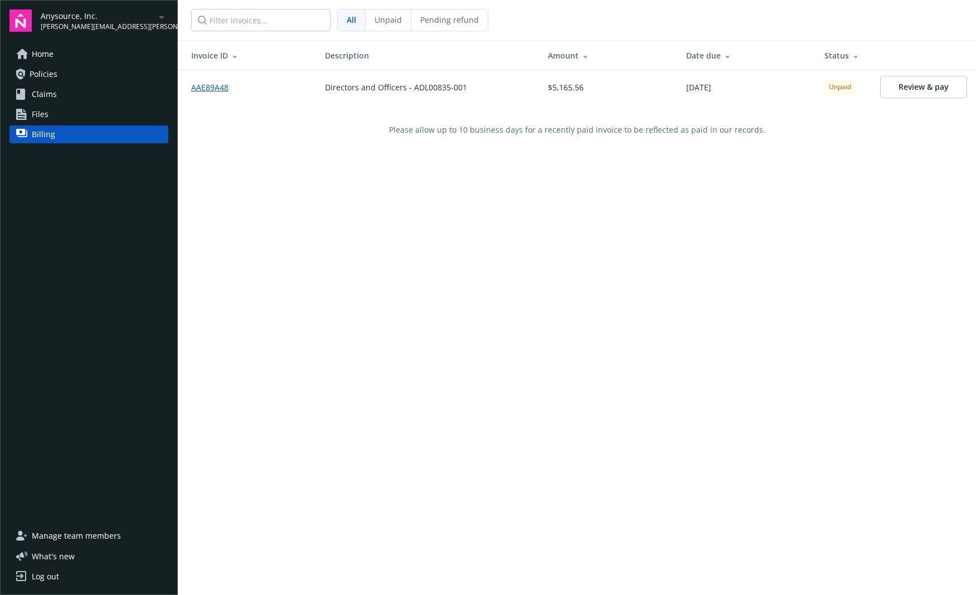
click at [64, 57] on link "Home" at bounding box center [88, 54] width 159 height 18
